Goal: Task Accomplishment & Management: Complete application form

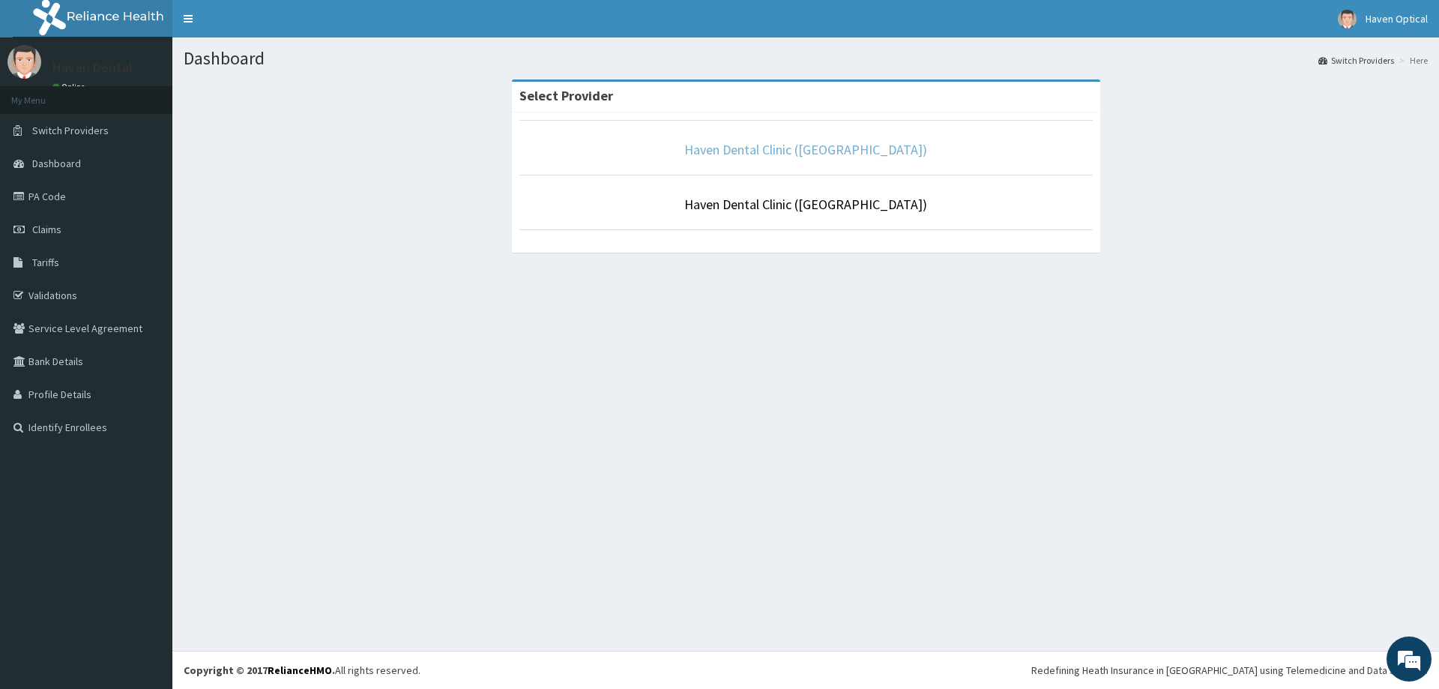
click at [816, 153] on link "Haven Dental Clinic ([GEOGRAPHIC_DATA])" at bounding box center [805, 149] width 243 height 17
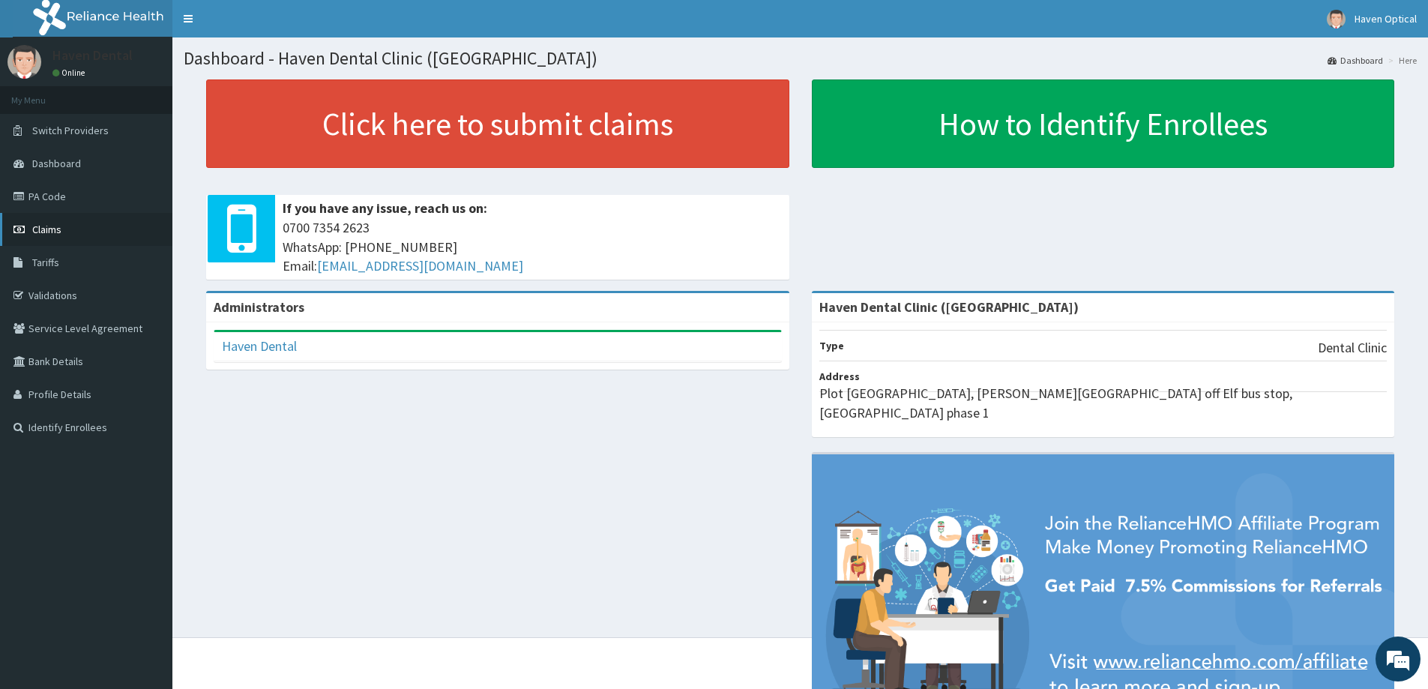
click at [67, 237] on link "Claims" at bounding box center [86, 229] width 172 height 33
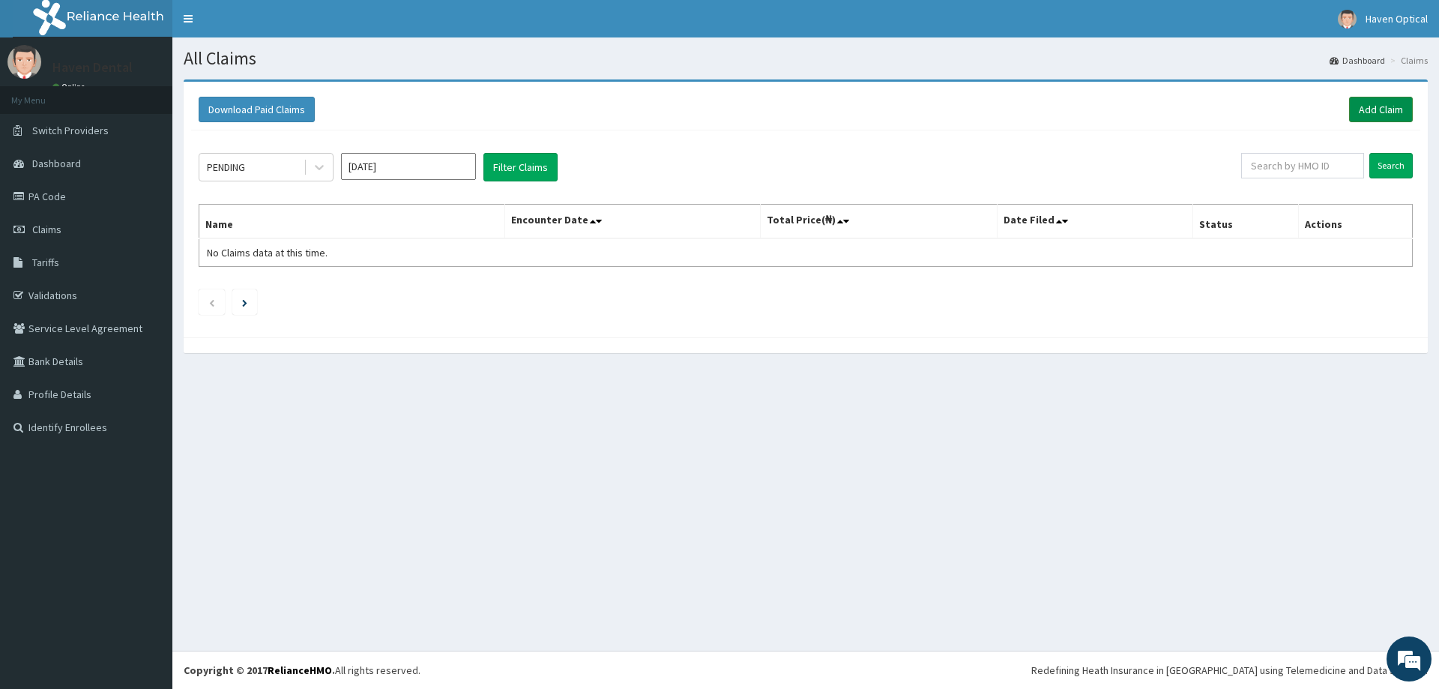
click at [1376, 101] on link "Add Claim" at bounding box center [1381, 109] width 64 height 25
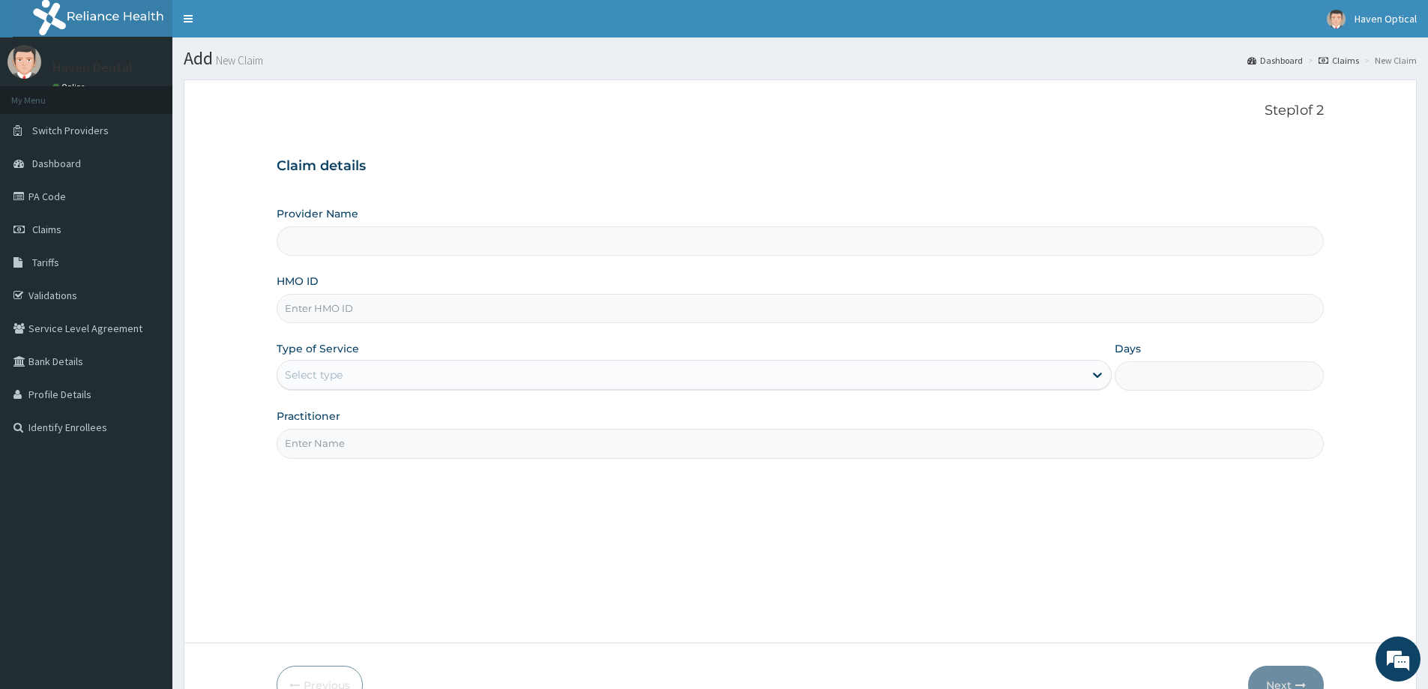
type input "Haven Dental Clinic (Lekki)"
paste input "ADO/10006/B"
type input "ADO/10006/B"
click at [320, 365] on div "Select type" at bounding box center [680, 375] width 807 height 24
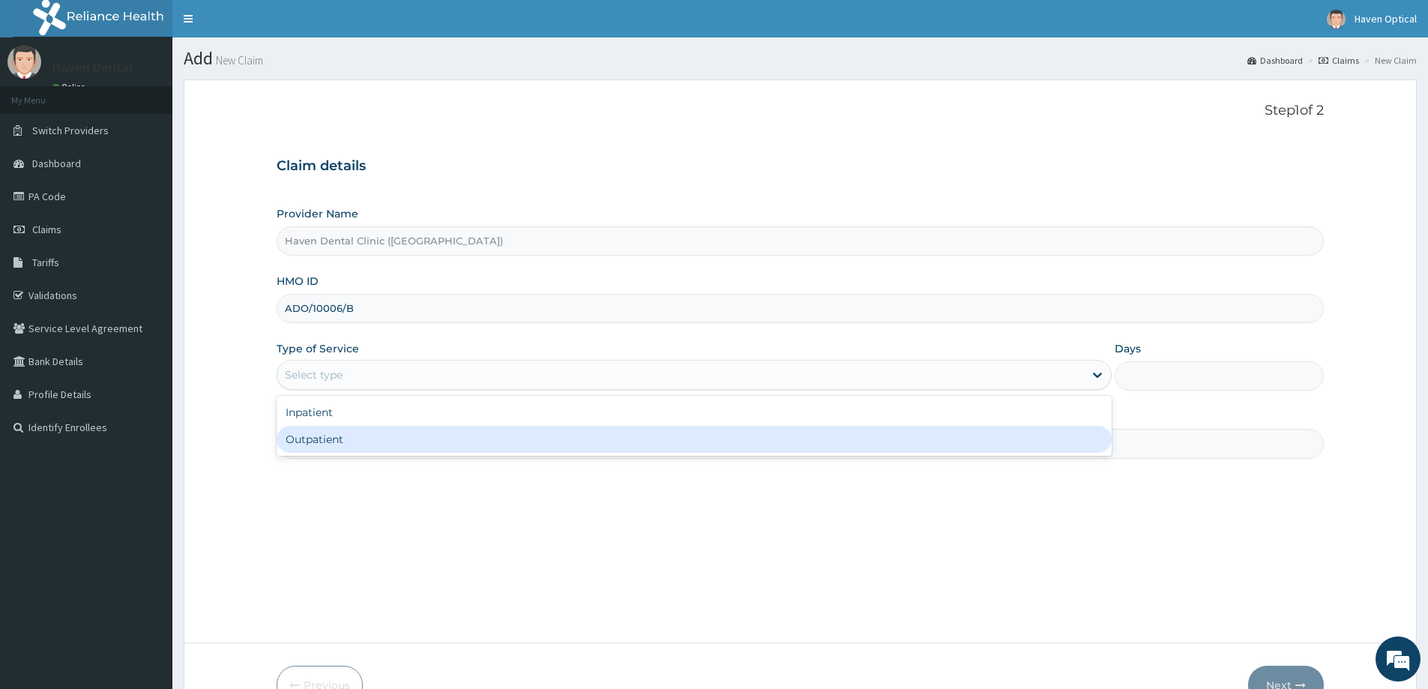
click at [321, 433] on div "Outpatient" at bounding box center [694, 439] width 835 height 27
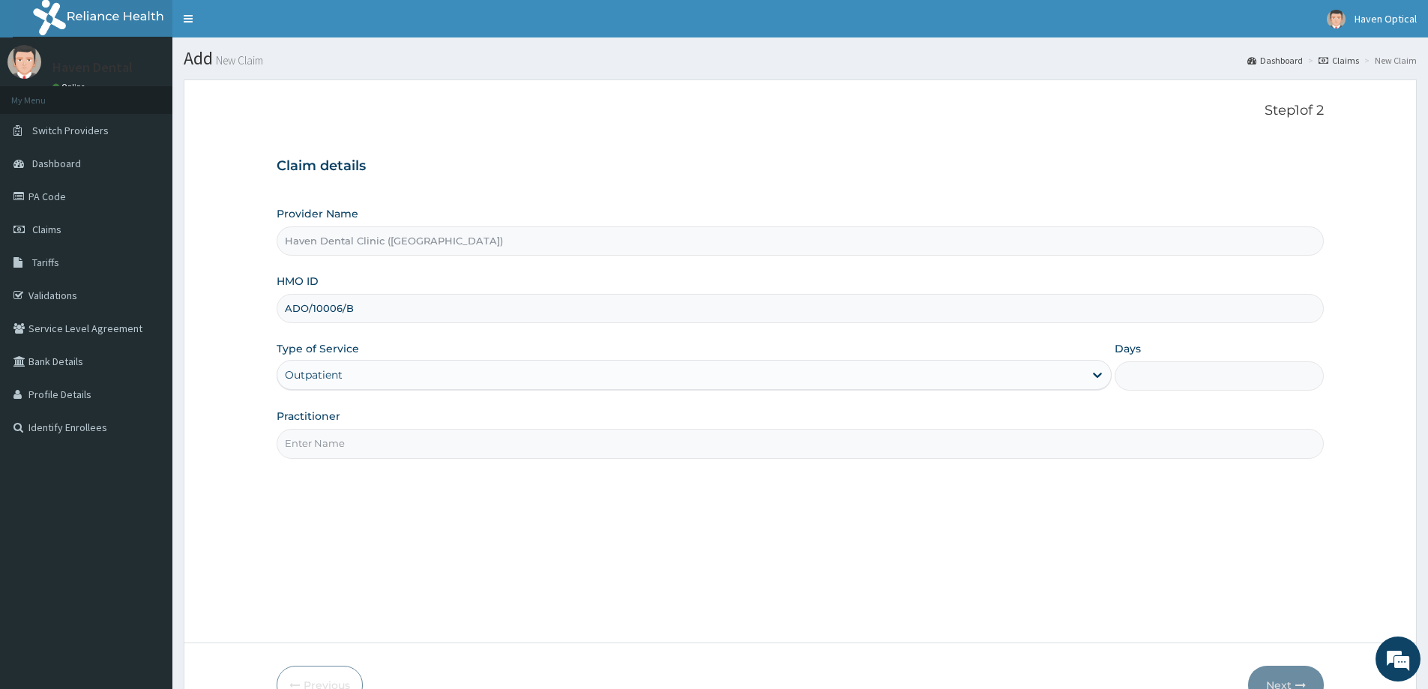
type input "1"
click at [354, 451] on input "Practitioner" at bounding box center [800, 443] width 1047 height 29
type input "Dr. Chijioke"
click at [1282, 672] on button "Next" at bounding box center [1286, 685] width 76 height 39
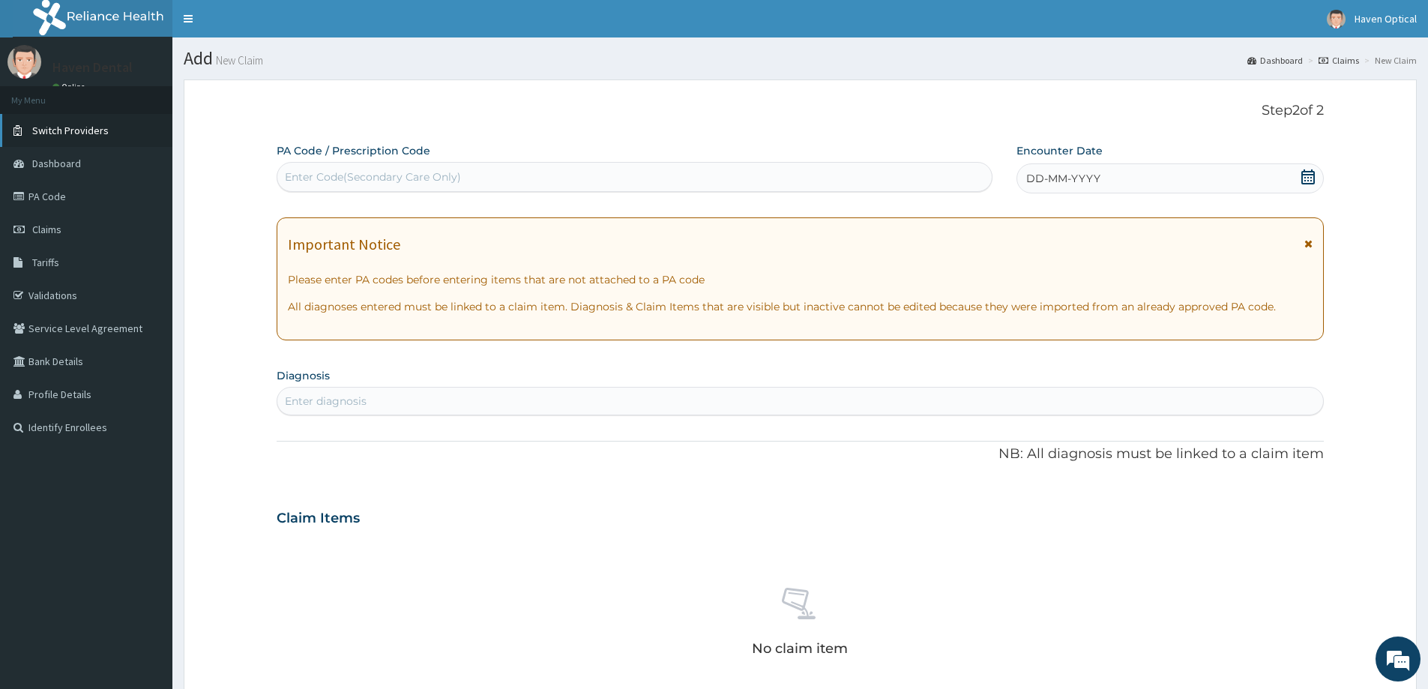
click at [88, 127] on span "Switch Providers" at bounding box center [70, 130] width 76 height 13
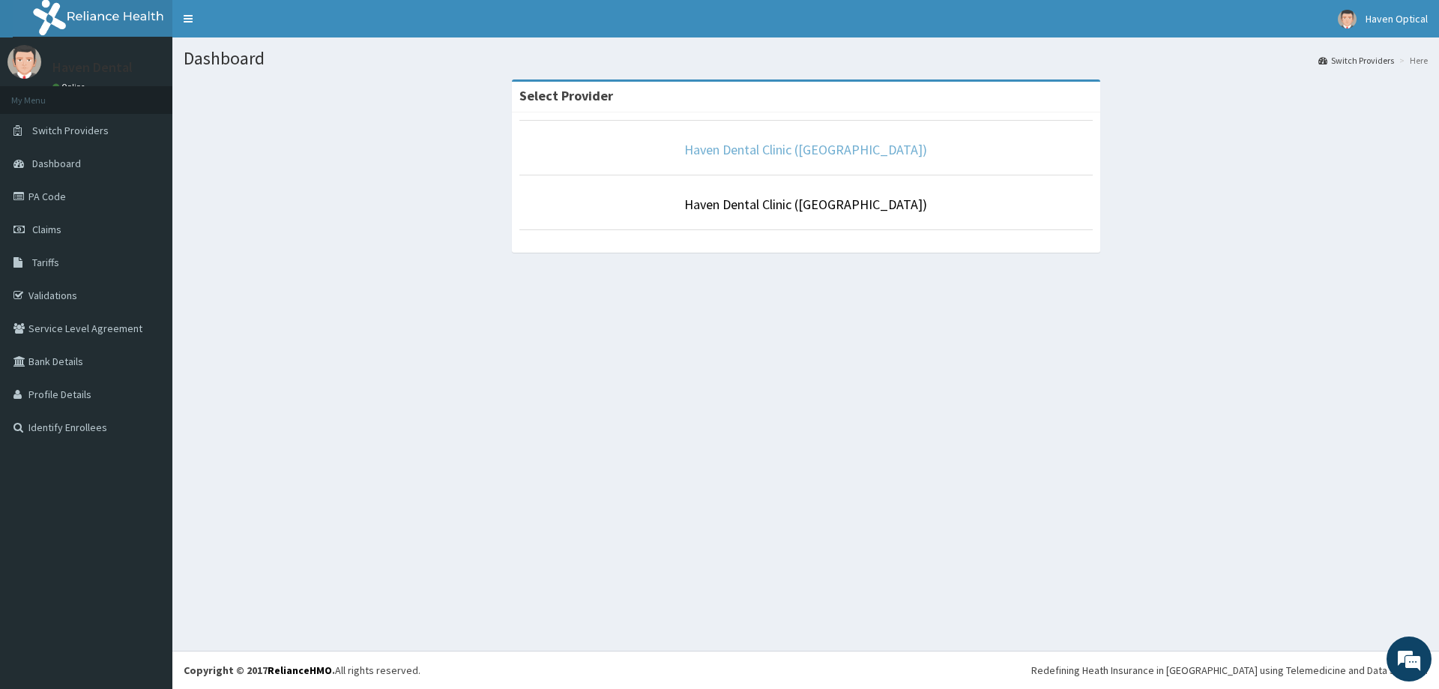
click at [807, 146] on link "Haven Dental Clinic (Lekki)" at bounding box center [805, 149] width 243 height 17
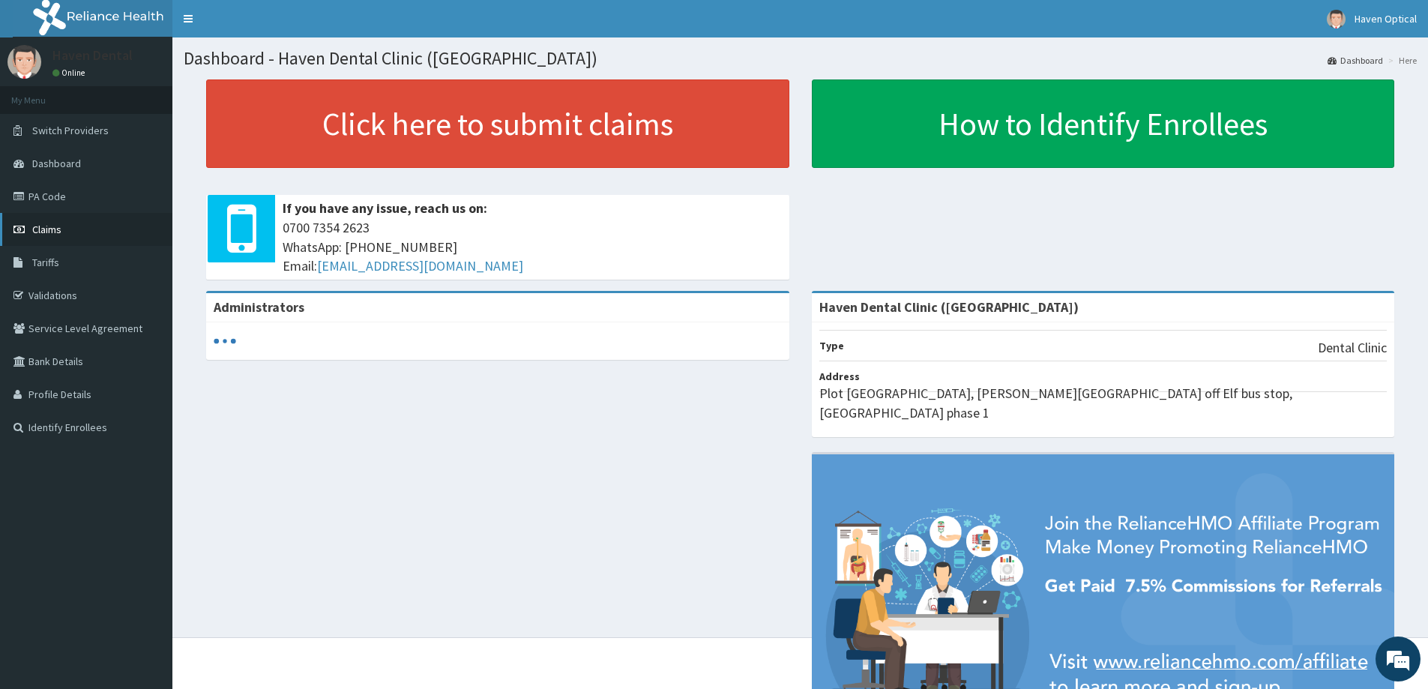
click at [94, 238] on link "Claims" at bounding box center [86, 229] width 172 height 33
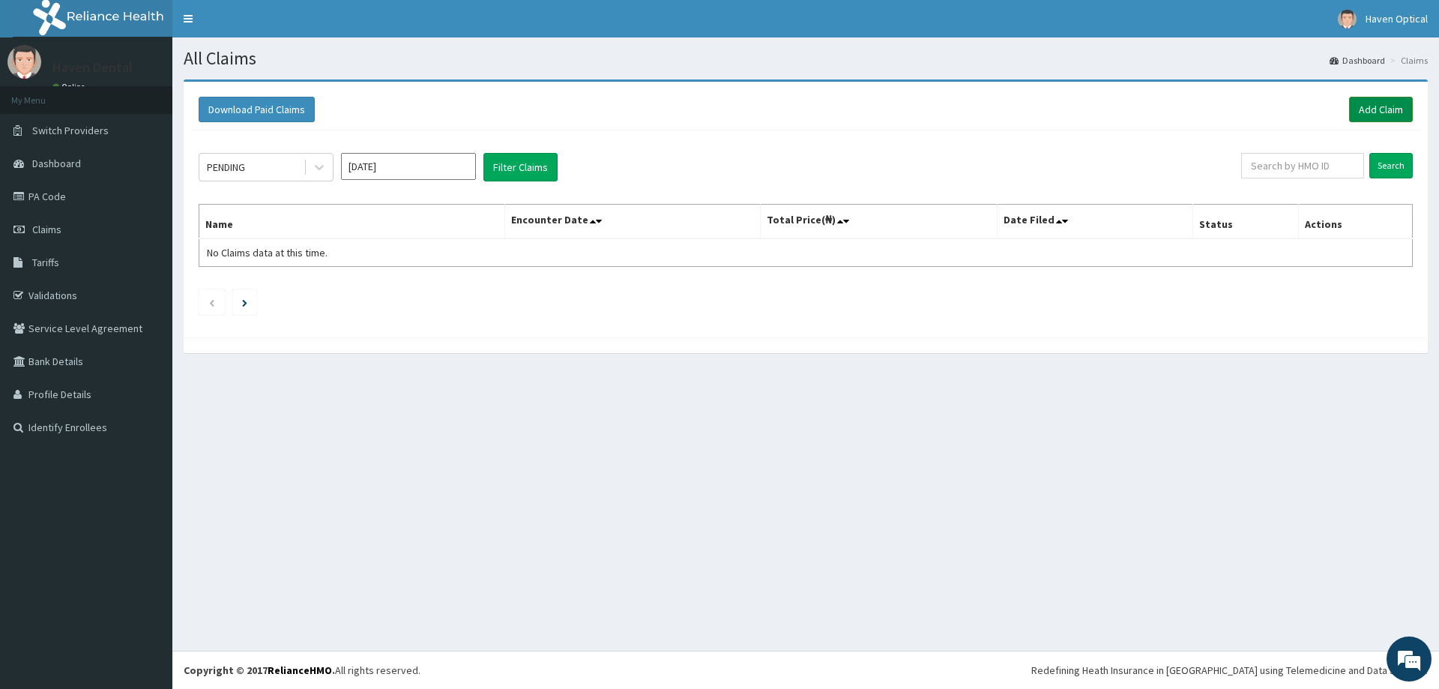
click at [1381, 100] on link "Add Claim" at bounding box center [1381, 109] width 64 height 25
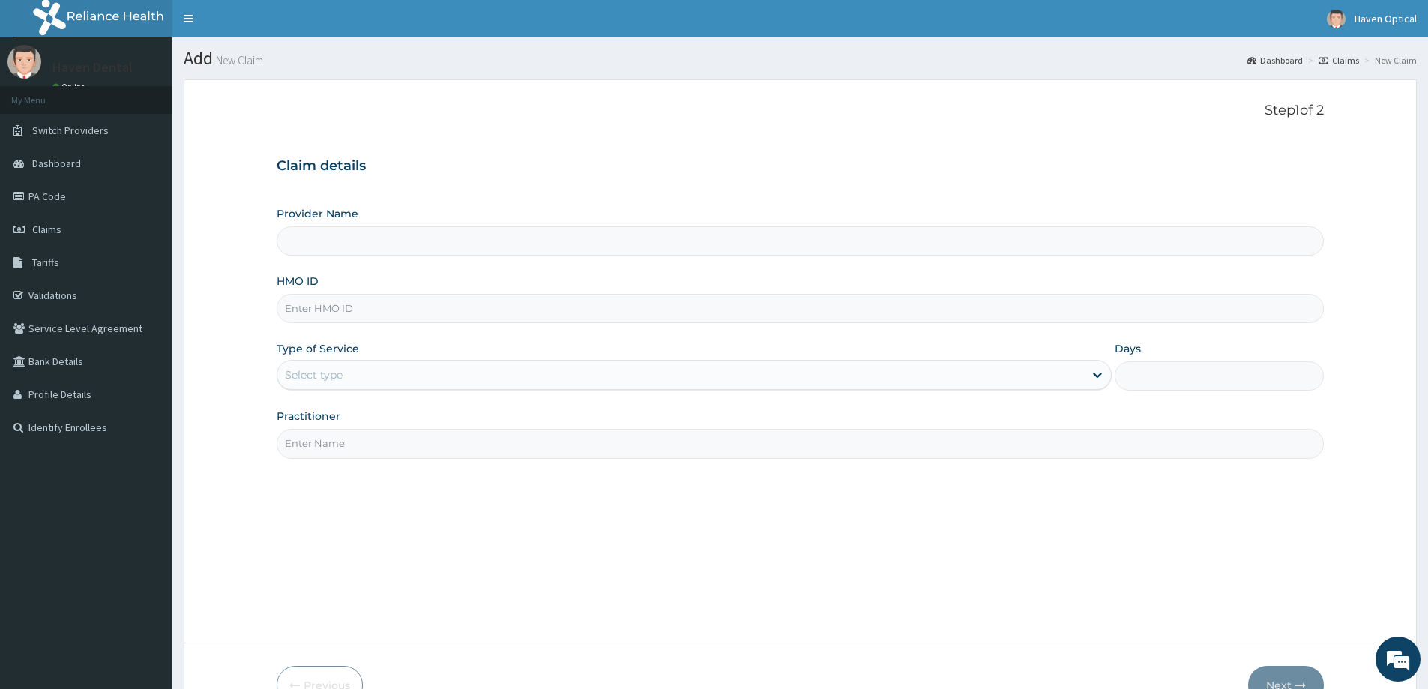
type input "Haven Dental Clinic ([GEOGRAPHIC_DATA])"
paste input "ADO/10006/B"
type input "ADO/10006/B"
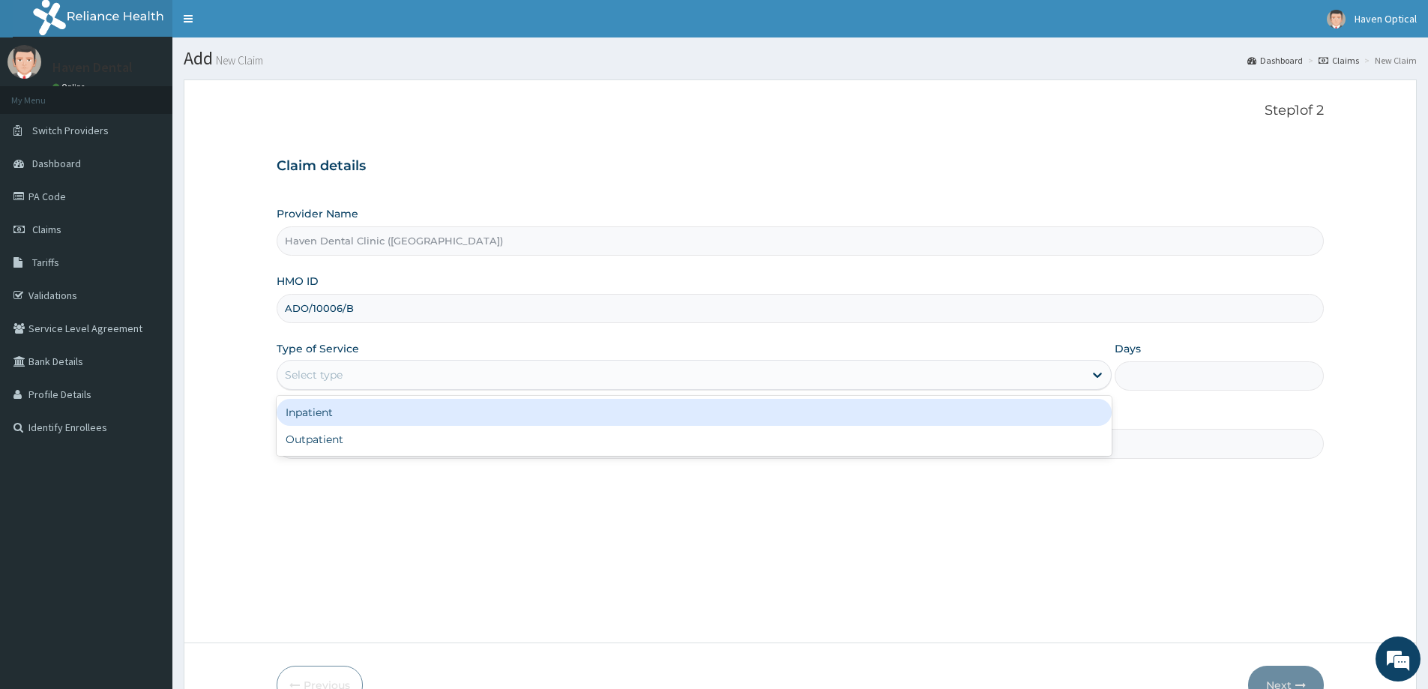
click at [362, 374] on div "Select type" at bounding box center [680, 375] width 807 height 24
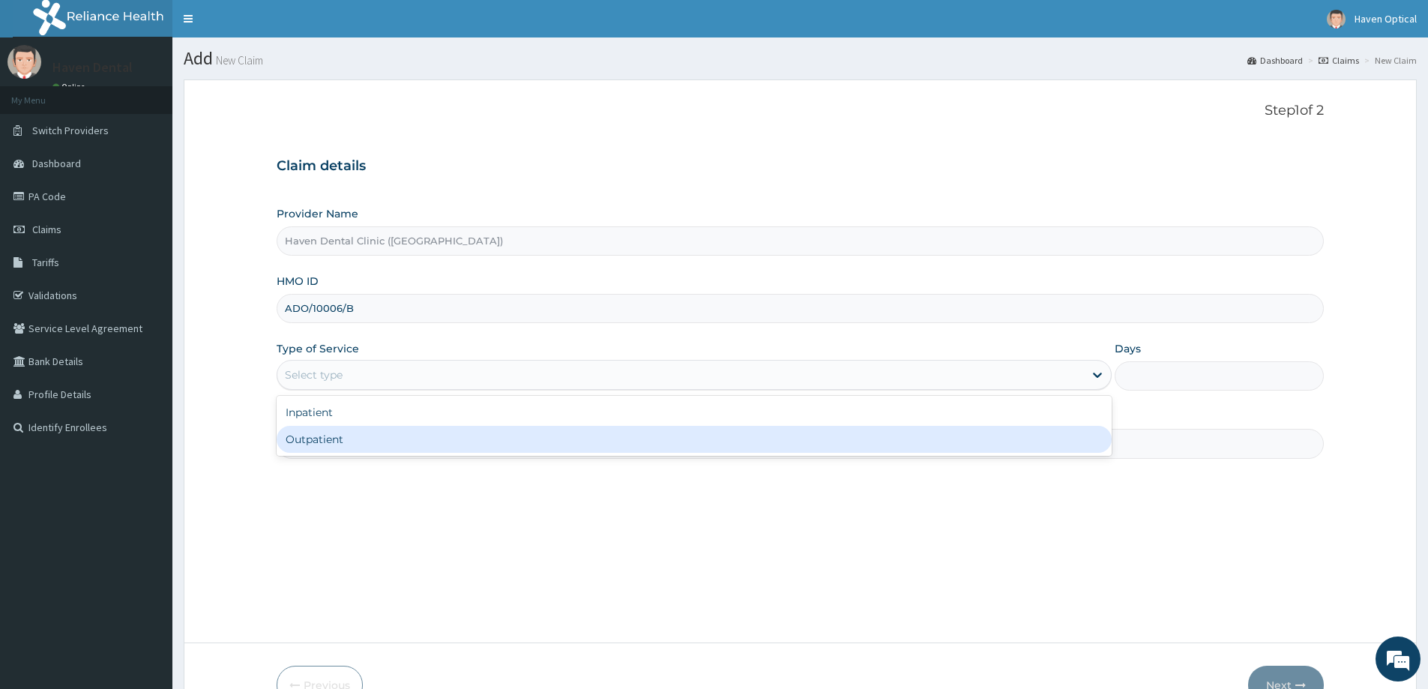
click at [330, 430] on div "Outpatient" at bounding box center [694, 439] width 835 height 27
type input "1"
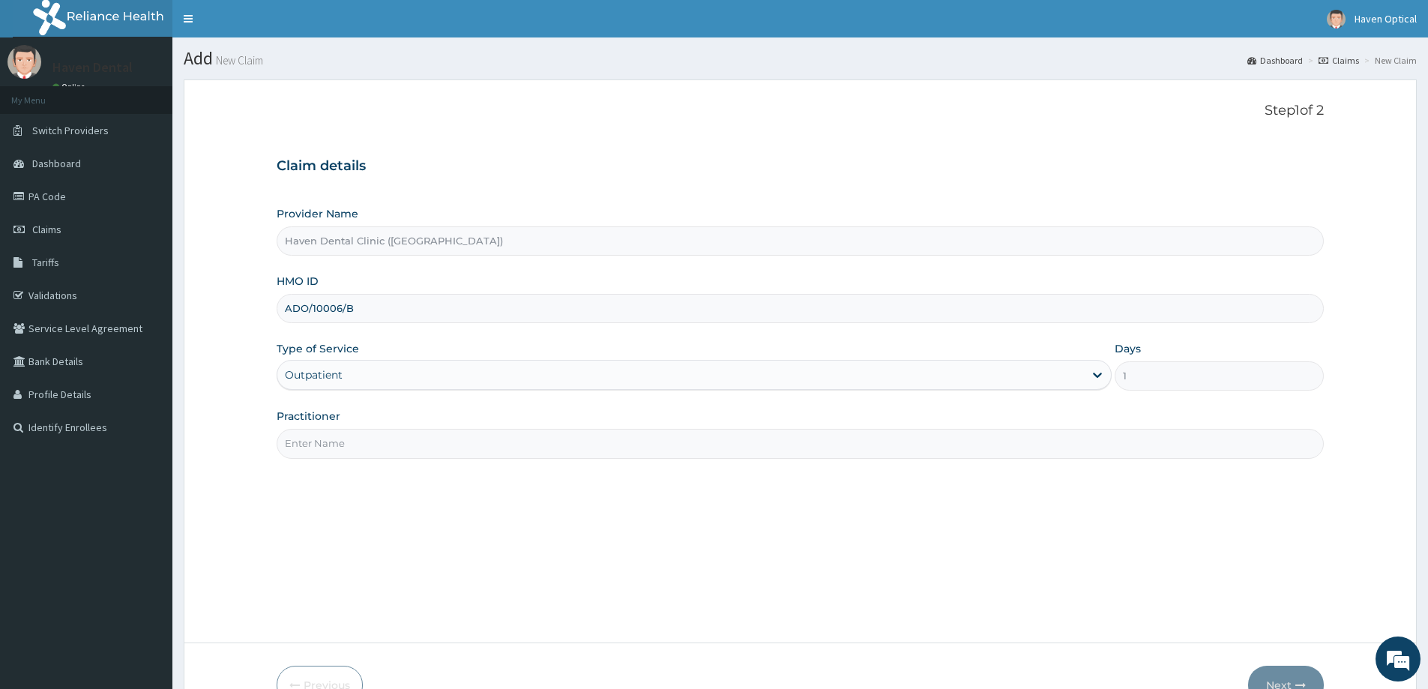
click at [321, 447] on input "Practitioner" at bounding box center [800, 443] width 1047 height 29
type input "Dr. Chijioke"
click at [1272, 675] on button "Next" at bounding box center [1286, 685] width 76 height 39
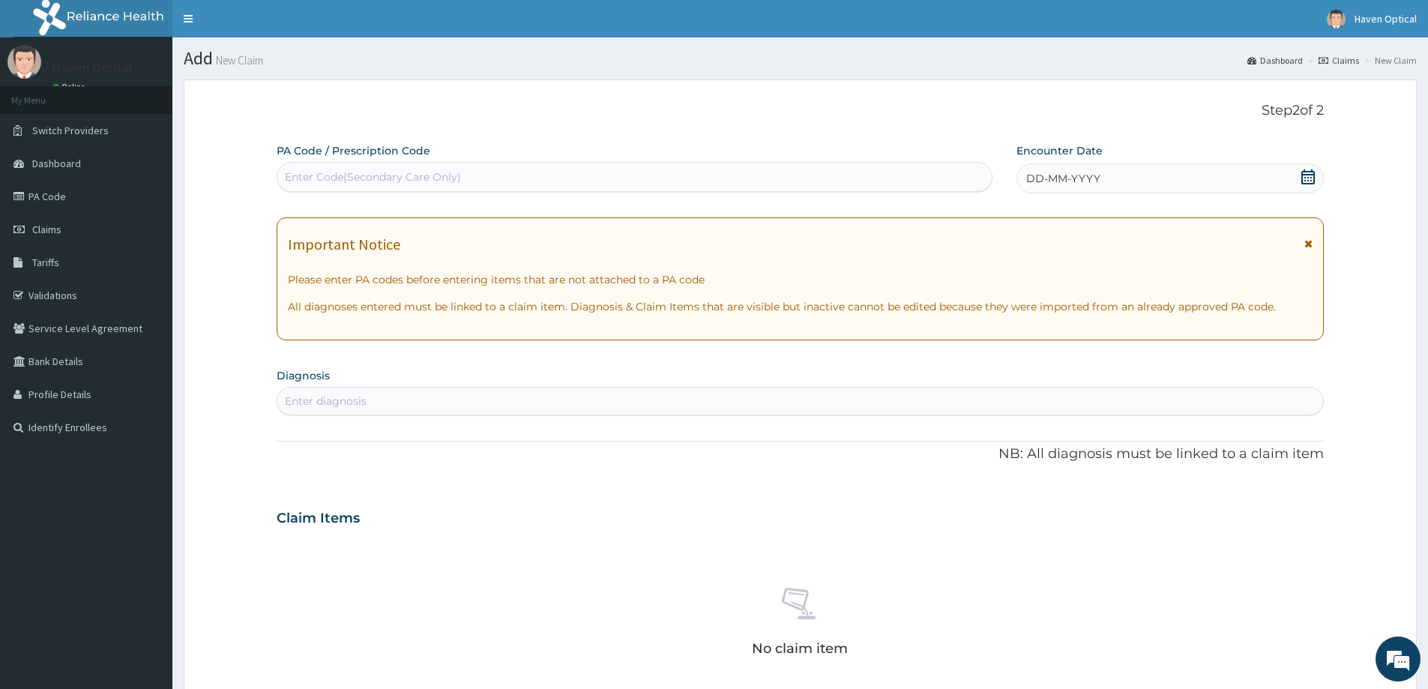
click at [357, 178] on div "Enter Code(Secondary Care Only)" at bounding box center [373, 176] width 176 height 15
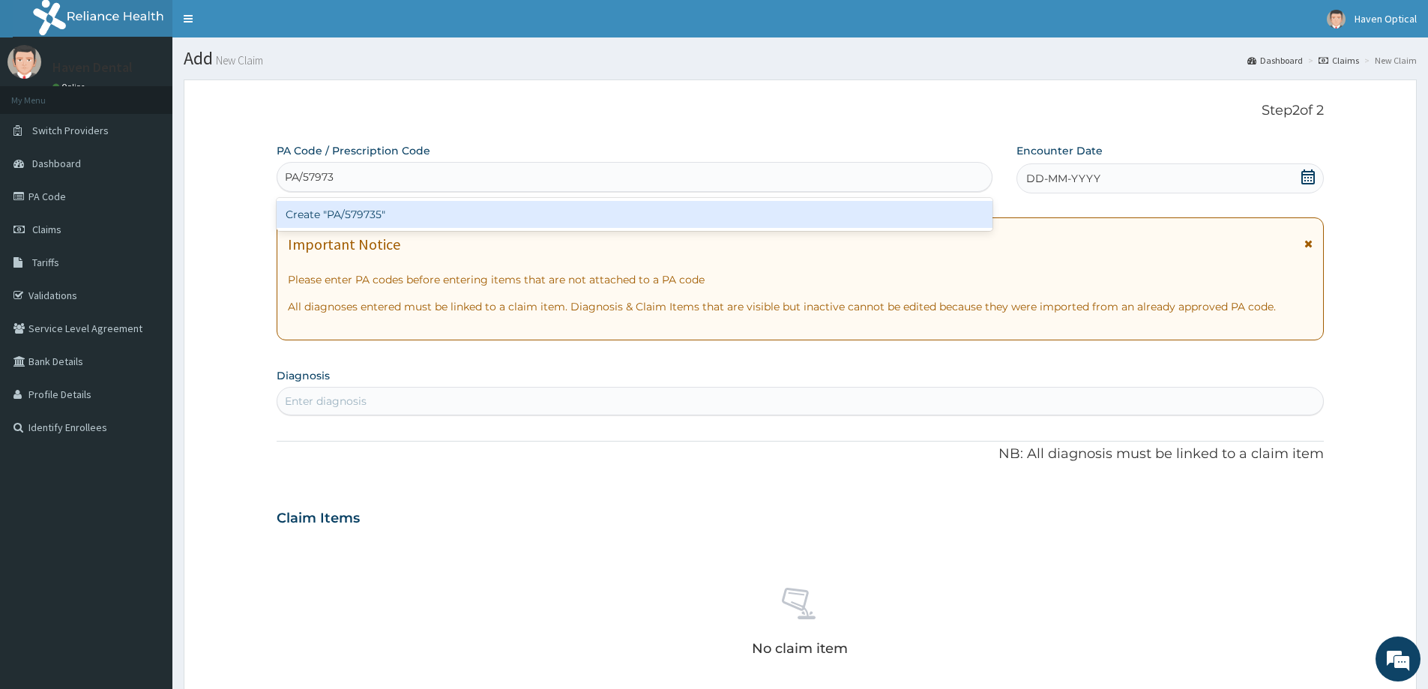
type input "PA/579735"
click at [376, 204] on div "Create "PA/579735"" at bounding box center [635, 214] width 716 height 27
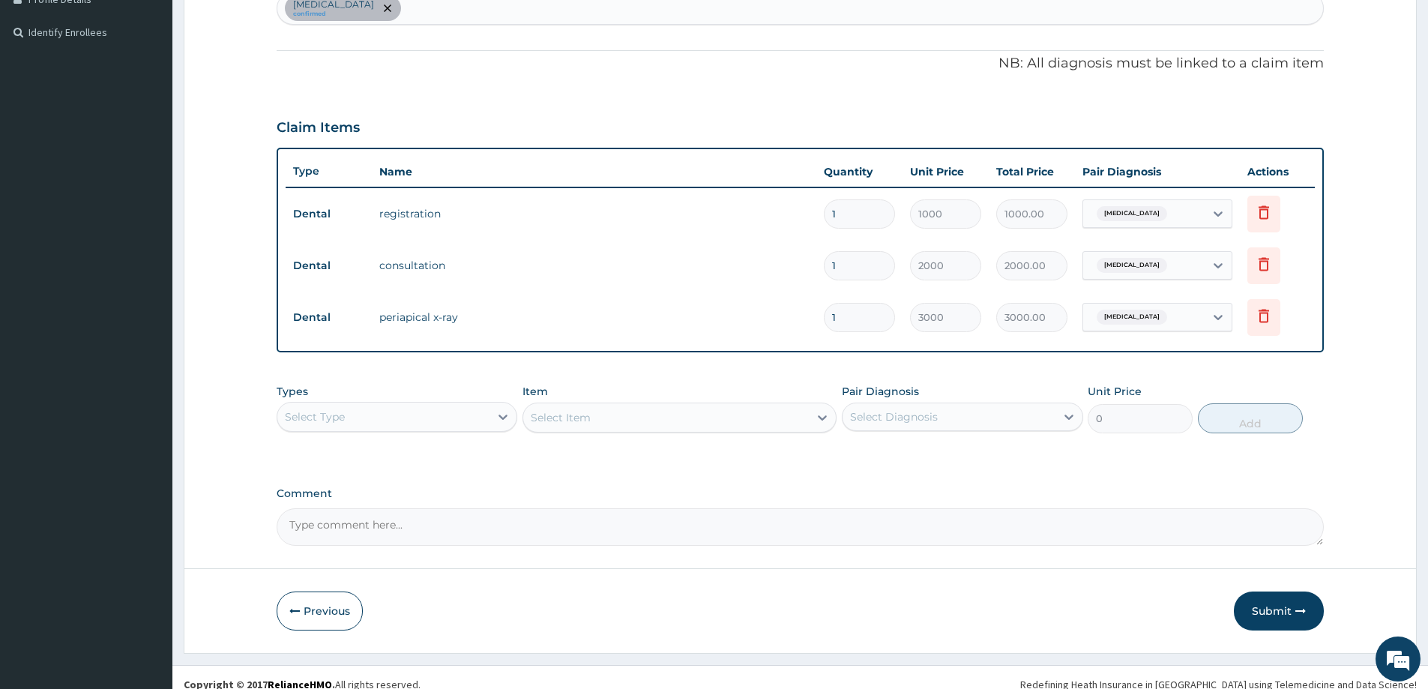
scroll to position [409, 0]
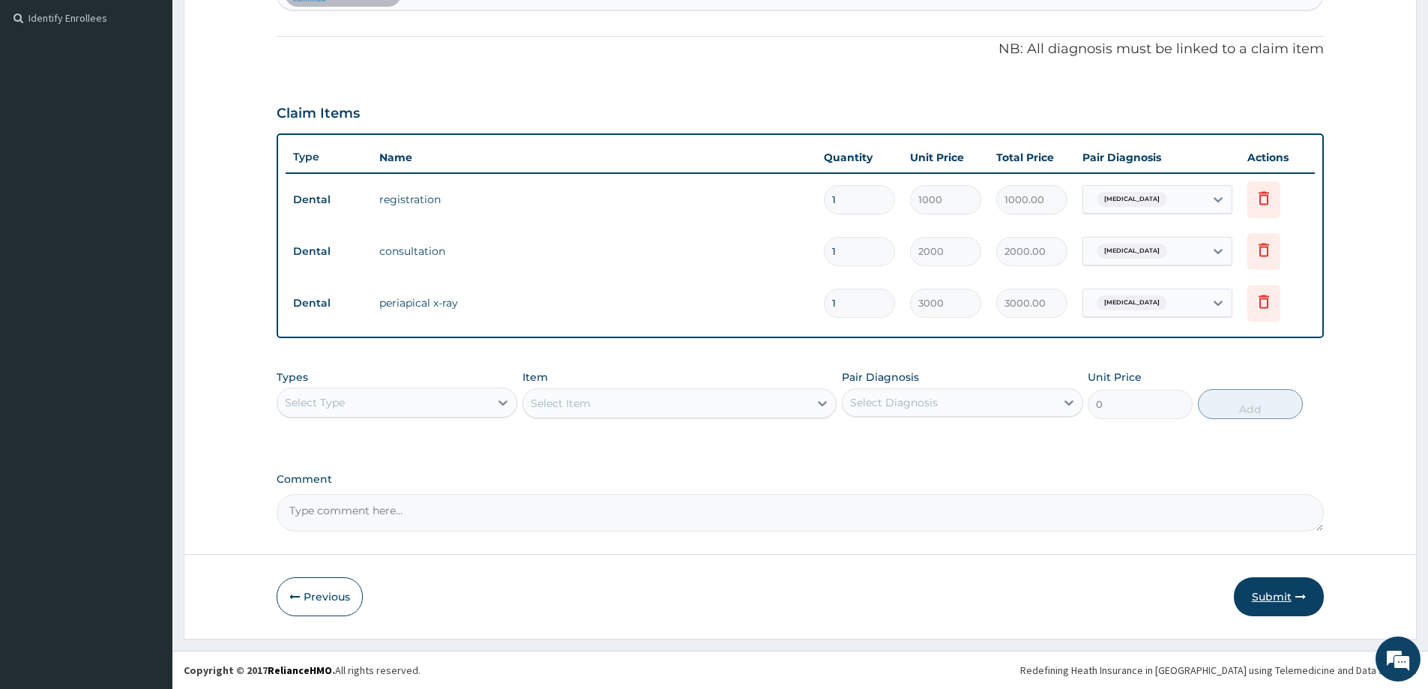
click at [1289, 596] on button "Submit" at bounding box center [1279, 596] width 90 height 39
